Goal: Navigation & Orientation: Find specific page/section

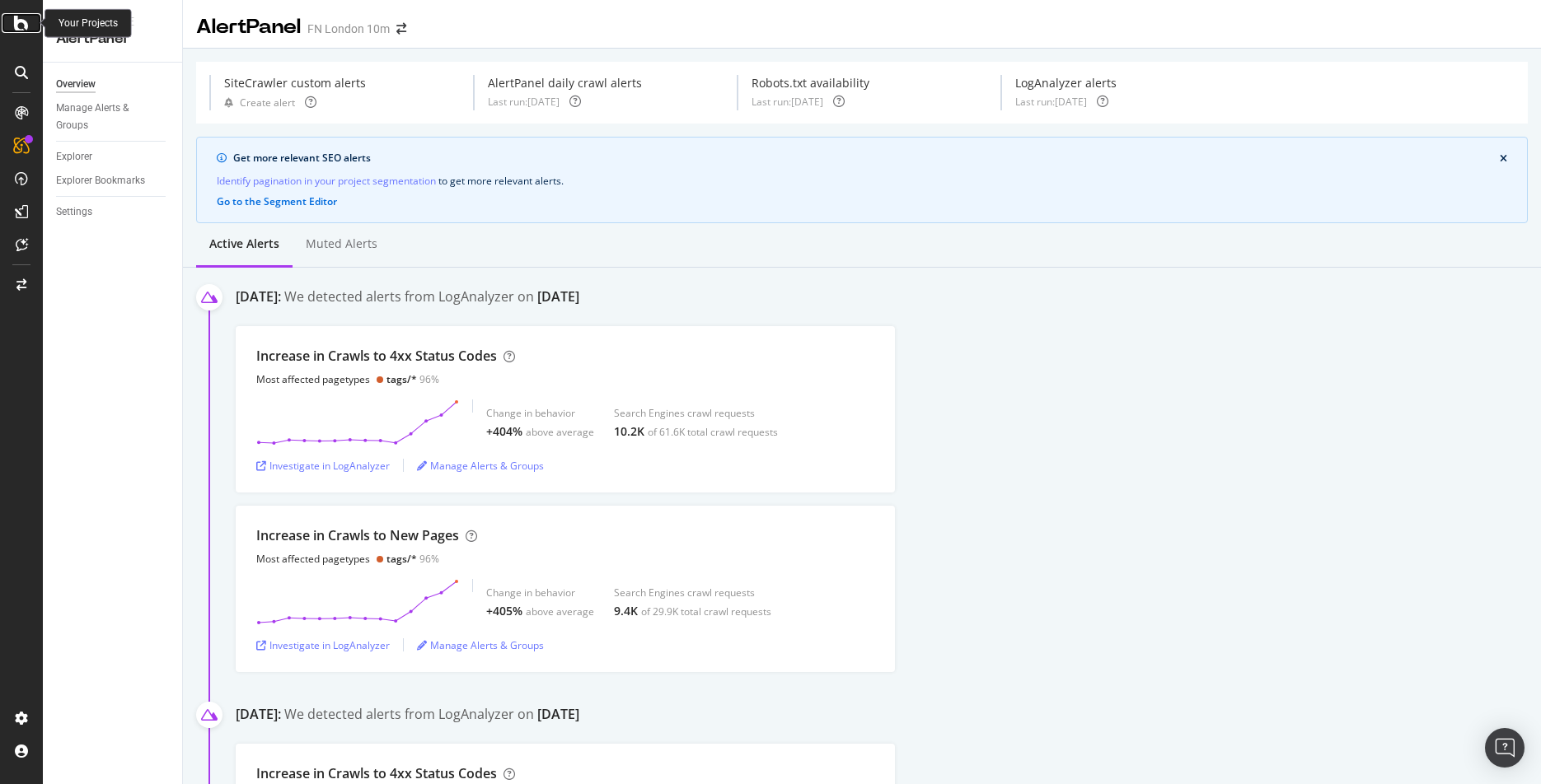
click at [24, 26] on icon at bounding box center [21, 22] width 15 height 20
